Goal: Use online tool/utility: Utilize a website feature to perform a specific function

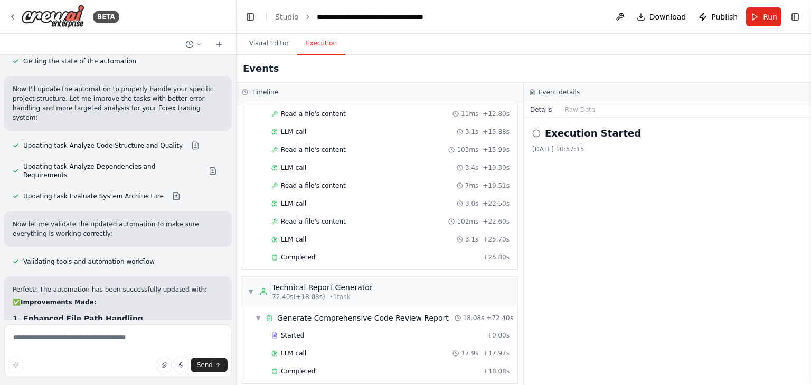
scroll to position [4264, 0]
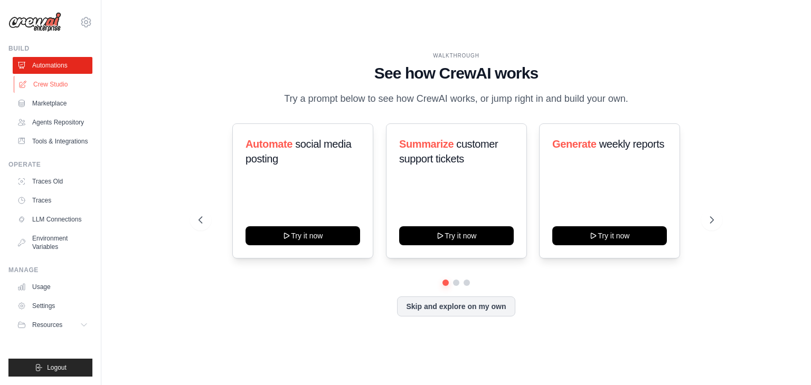
click at [49, 83] on link "Crew Studio" at bounding box center [54, 84] width 80 height 17
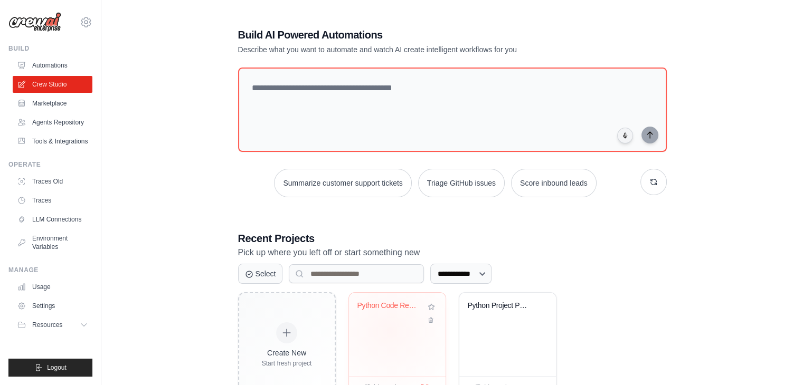
click at [388, 329] on div "Python Code Review & Analysis Autom..." at bounding box center [397, 334] width 97 height 83
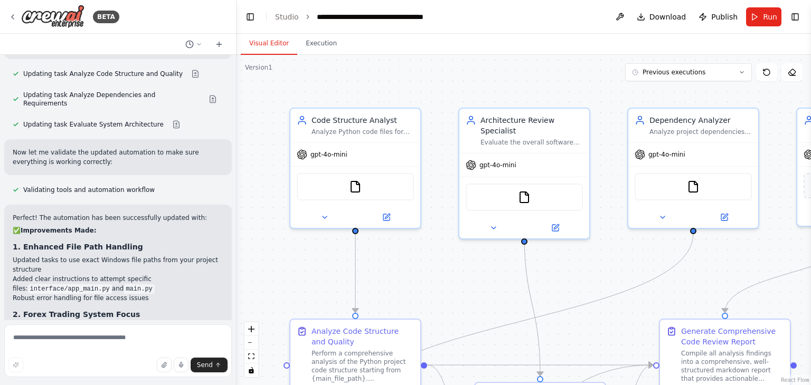
scroll to position [4178, 0]
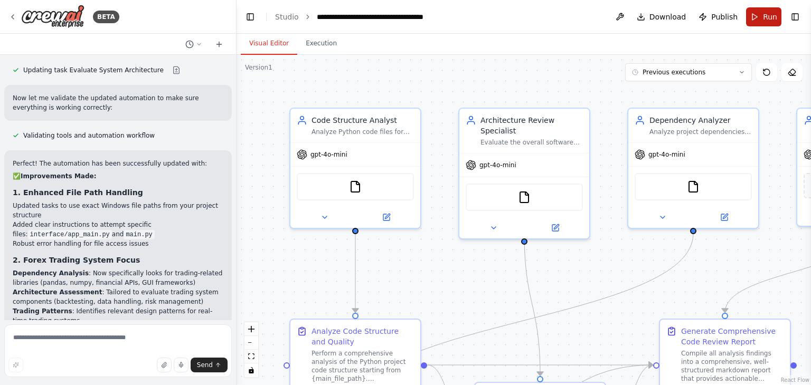
click at [762, 18] on button "Run" at bounding box center [763, 16] width 35 height 19
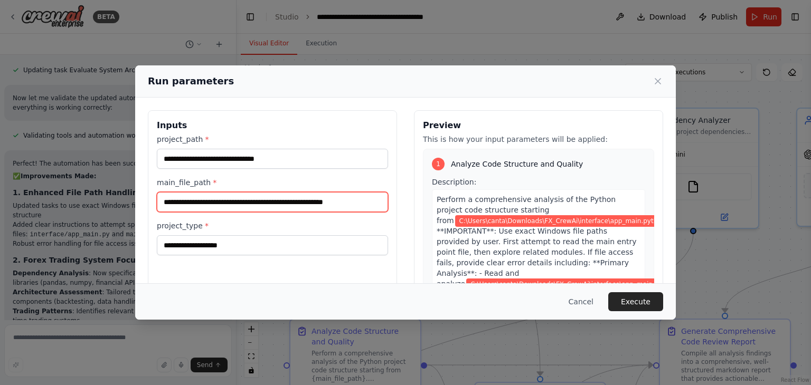
click at [378, 203] on input "**********" at bounding box center [272, 202] width 231 height 20
type input "**********"
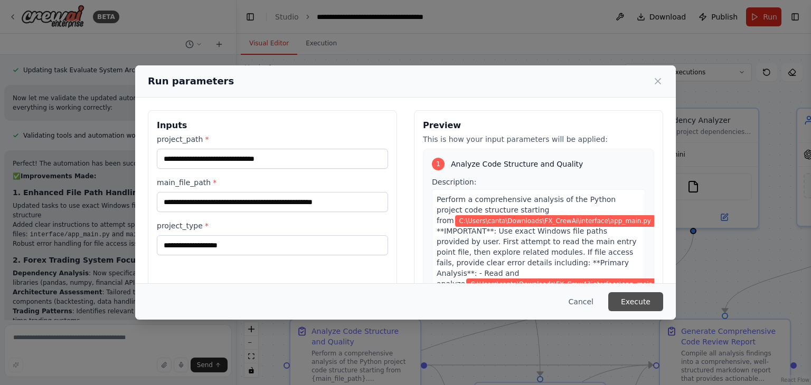
click at [637, 304] on button "Execute" at bounding box center [635, 301] width 55 height 19
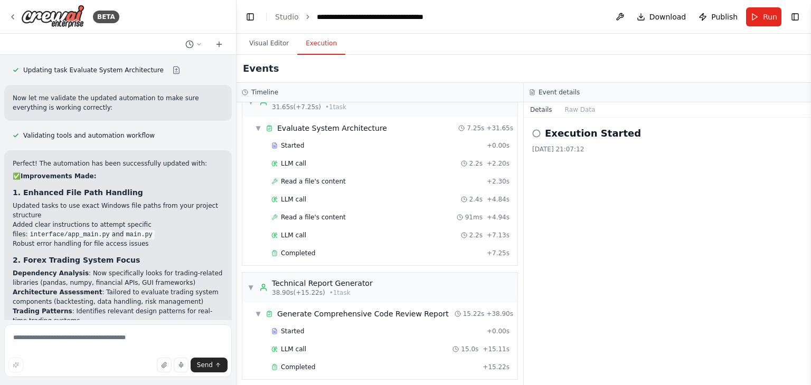
scroll to position [4264, 0]
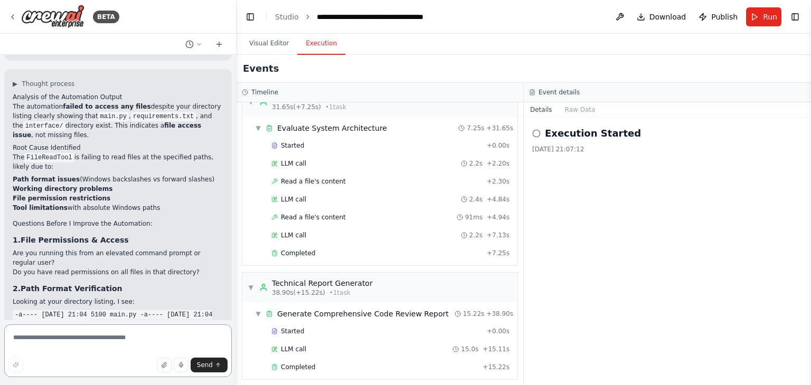
scroll to position [4716, 0]
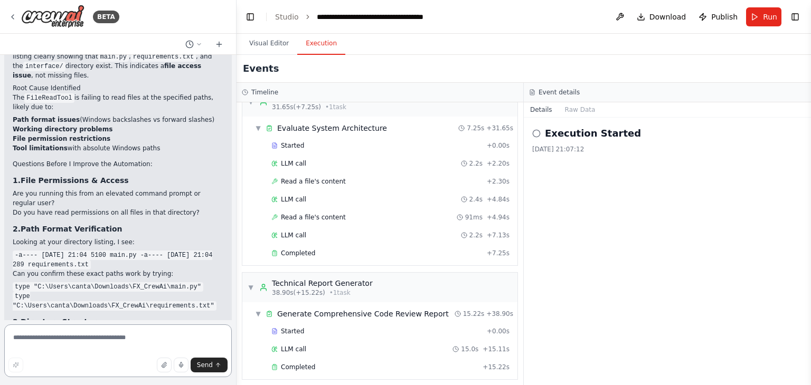
click at [116, 343] on textarea at bounding box center [117, 351] width 227 height 53
paste textarea "**********"
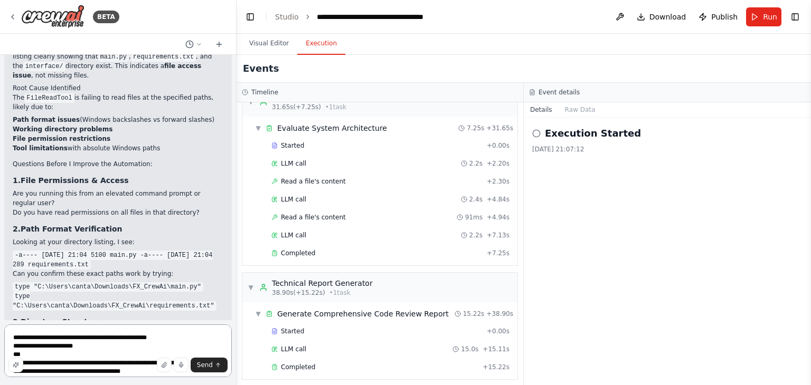
scroll to position [2851, 0]
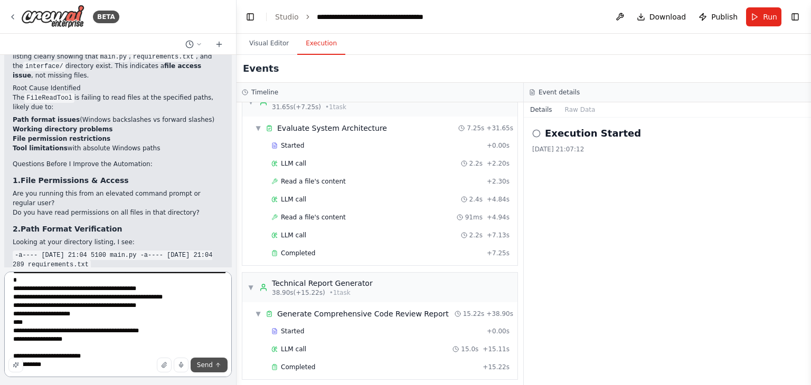
type textarea "**********"
click at [211, 368] on span "Send" at bounding box center [205, 365] width 16 height 8
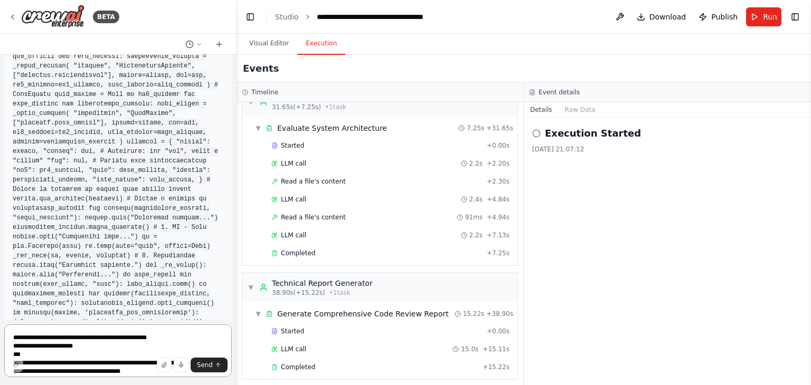
scroll to position [6772, 0]
click at [108, 345] on textarea at bounding box center [117, 351] width 227 height 53
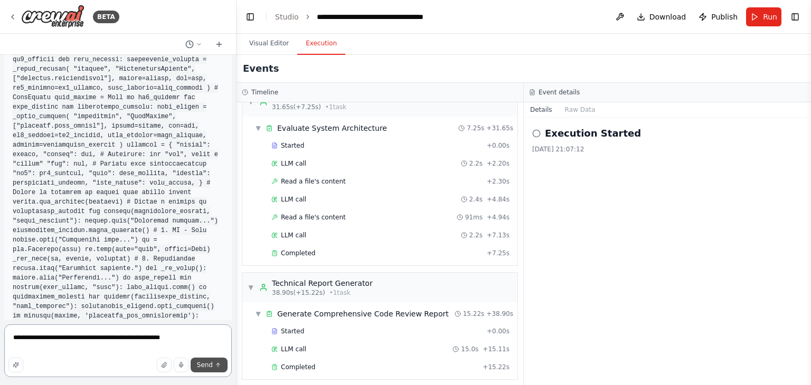
type textarea "**********"
click at [207, 363] on span "Send" at bounding box center [205, 365] width 16 height 8
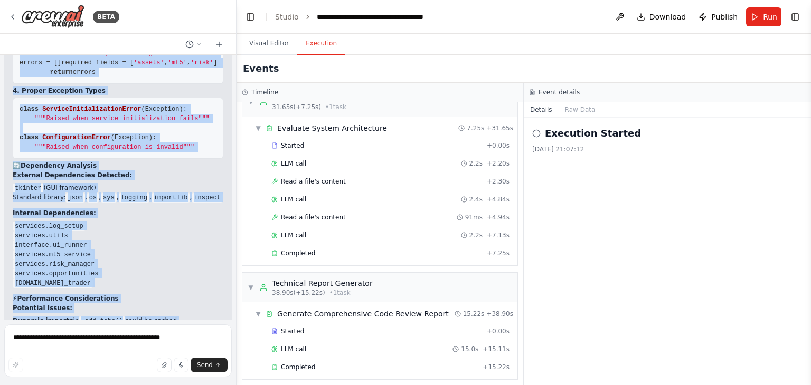
scroll to position [8020, 0]
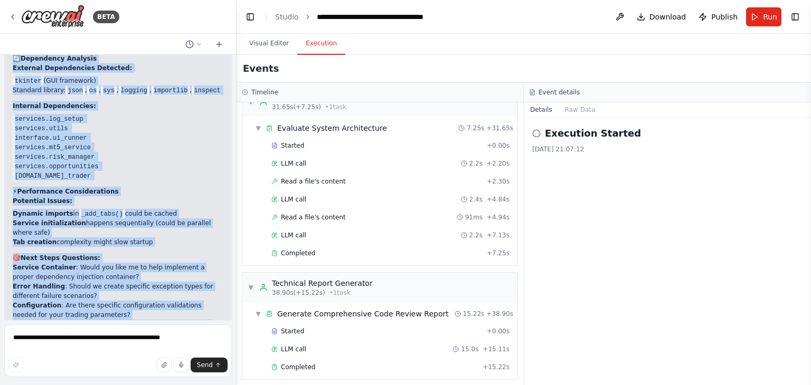
drag, startPoint x: 13, startPoint y: 148, endPoint x: 148, endPoint y: 201, distance: 145.3
copy div "Analysis of interface/app_main.py Excellent! Now I can perform a comprehensive …"
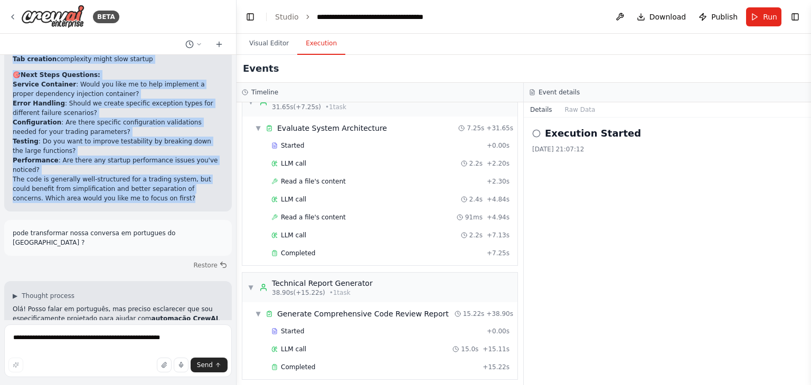
drag, startPoint x: 590, startPoint y: 308, endPoint x: 166, endPoint y: 275, distance: 425.1
click at [166, 275] on div "BETA Hello! I'm the CrewAI assistant. What kind of automation do you want to bu…" at bounding box center [405, 192] width 811 height 385
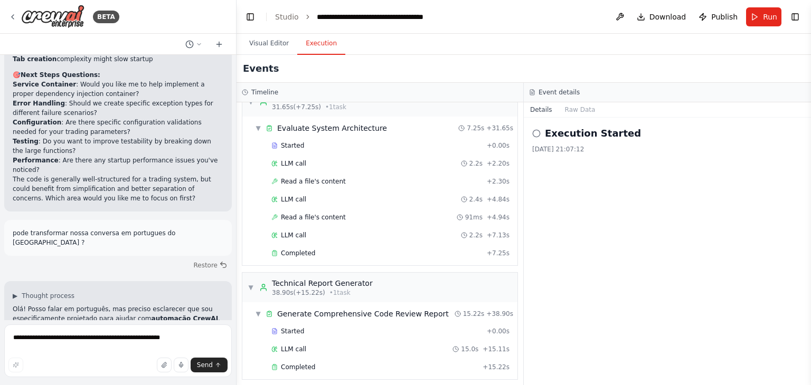
click at [764, 15] on span "Run" at bounding box center [770, 17] width 14 height 11
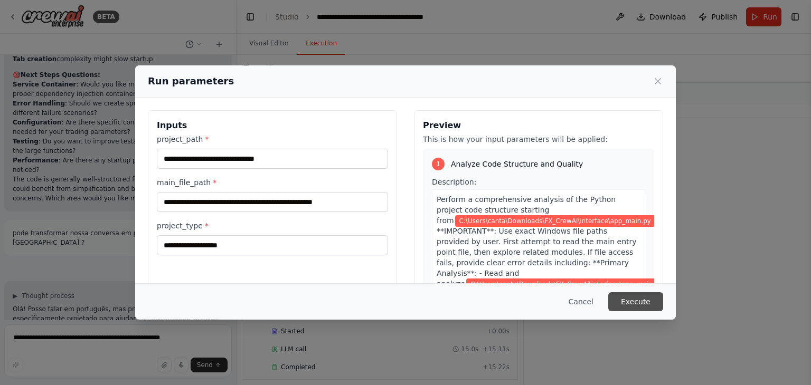
click at [629, 300] on button "Execute" at bounding box center [635, 301] width 55 height 19
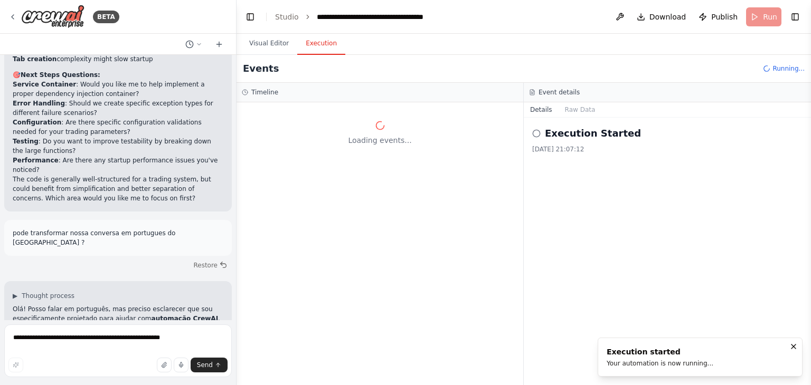
scroll to position [0, 0]
